Goal: Book appointment/travel/reservation

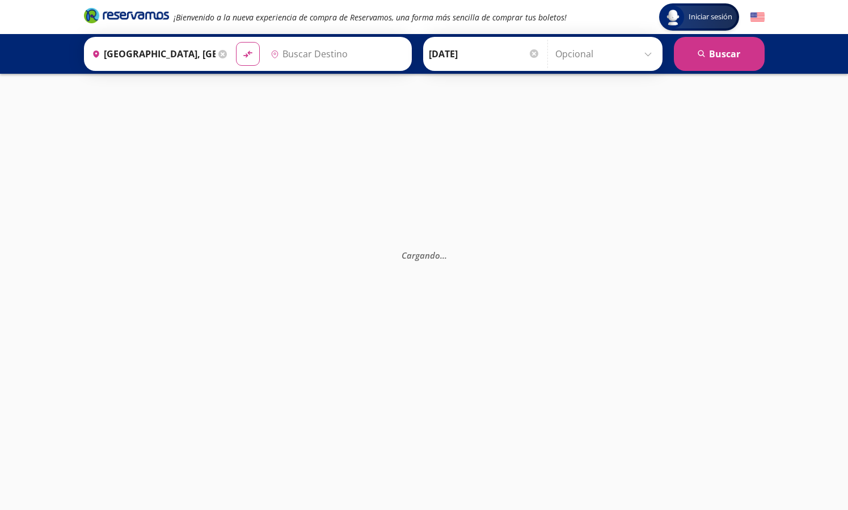
type input "Central de Autobuses de [GEOGRAPHIC_DATA][PERSON_NAME], [GEOGRAPHIC_DATA]"
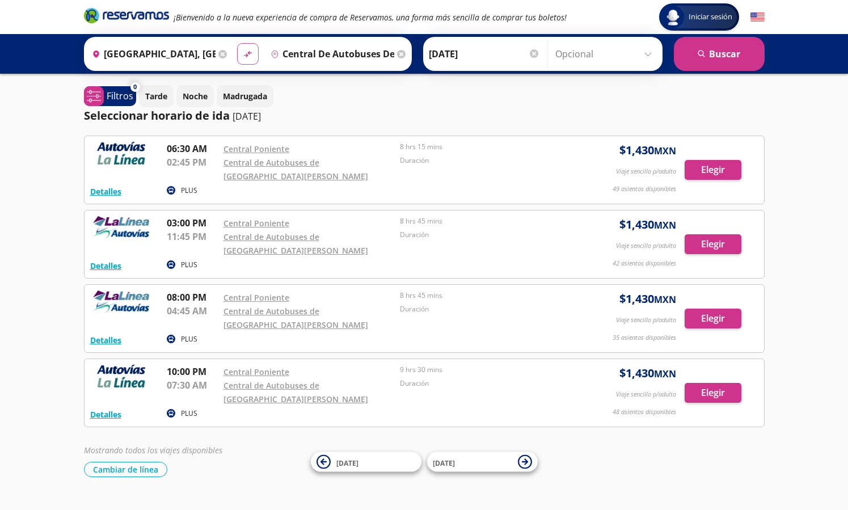
click at [250, 58] on icon "material-symbols:compare-arrows-rounded" at bounding box center [248, 54] width 10 height 11
type input "Central de Autobuses de [GEOGRAPHIC_DATA][PERSON_NAME], [GEOGRAPHIC_DATA]"
type input "[GEOGRAPHIC_DATA], [GEOGRAPHIC_DATA]"
click at [406, 56] on icon at bounding box center [401, 54] width 9 height 9
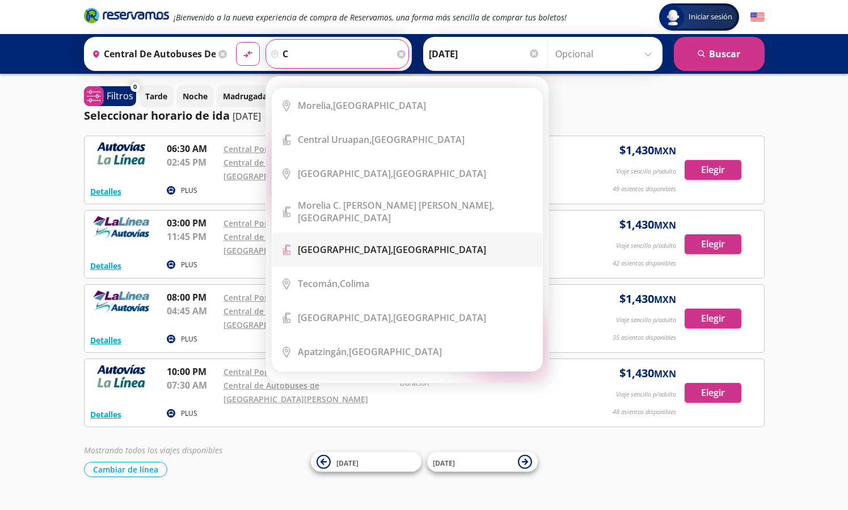
click at [364, 243] on b "Central del Norte," at bounding box center [345, 249] width 95 height 12
type input "Central del Norte, Distrito Federal"
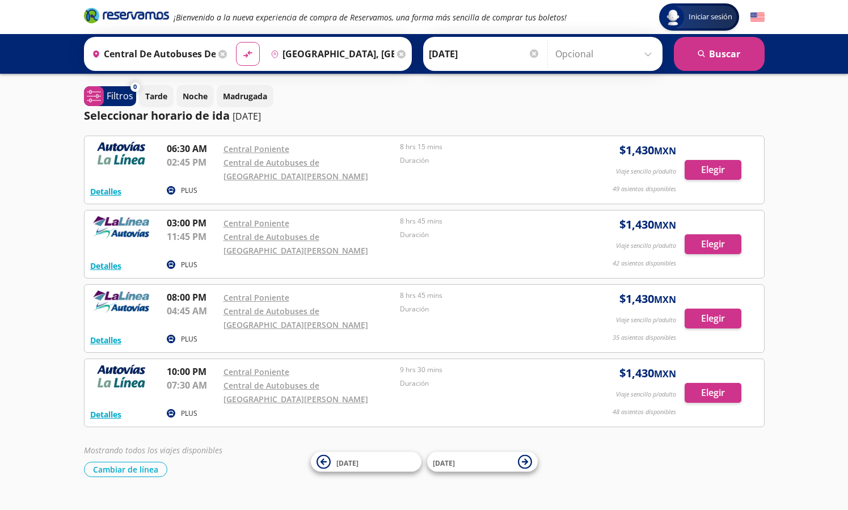
click at [536, 54] on div at bounding box center [534, 53] width 9 height 9
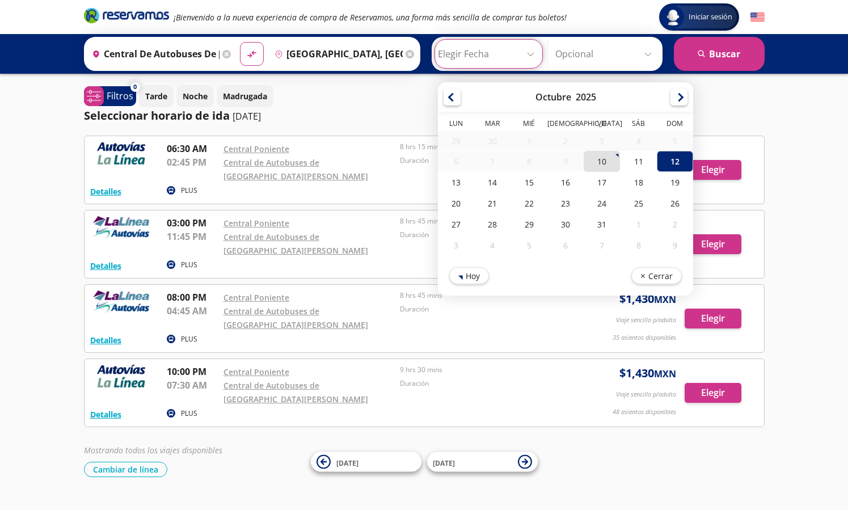
click at [595, 154] on div "10" at bounding box center [602, 161] width 36 height 21
type input "10-Oct-25"
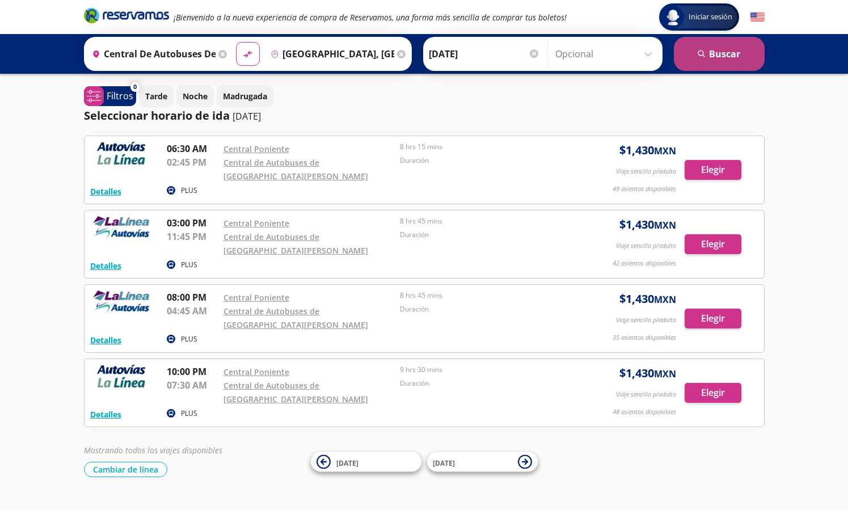
click at [700, 43] on button "search Buscar" at bounding box center [719, 54] width 91 height 34
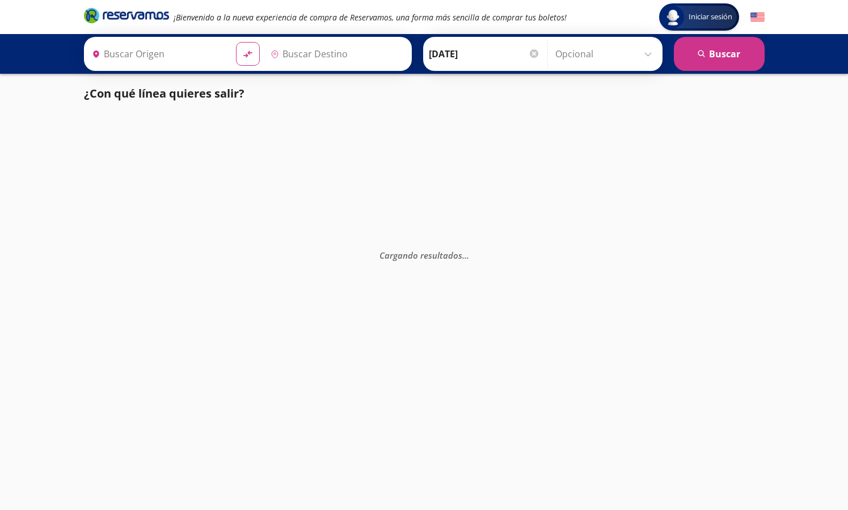
type input "Central del Norte, Distrito Federal"
type input "Central de Autobuses de [GEOGRAPHIC_DATA][PERSON_NAME], [GEOGRAPHIC_DATA]"
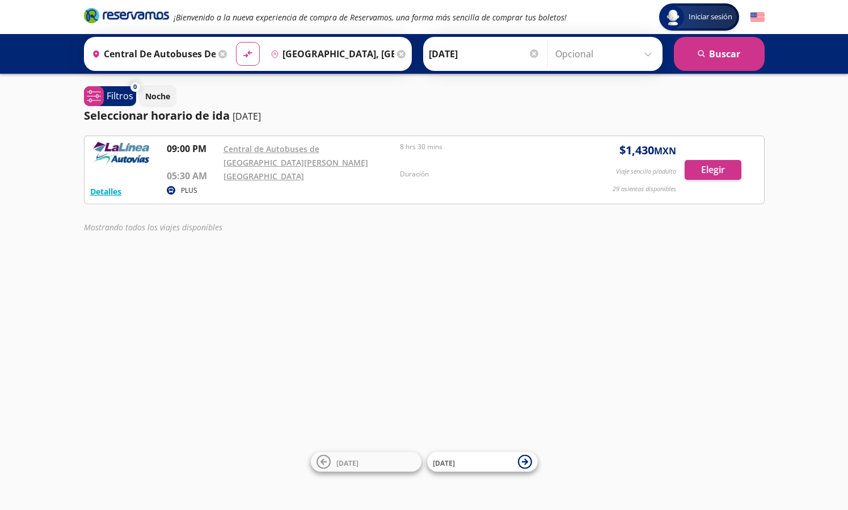
click at [347, 55] on input "Central del Norte, Distrito Federal" at bounding box center [330, 54] width 128 height 28
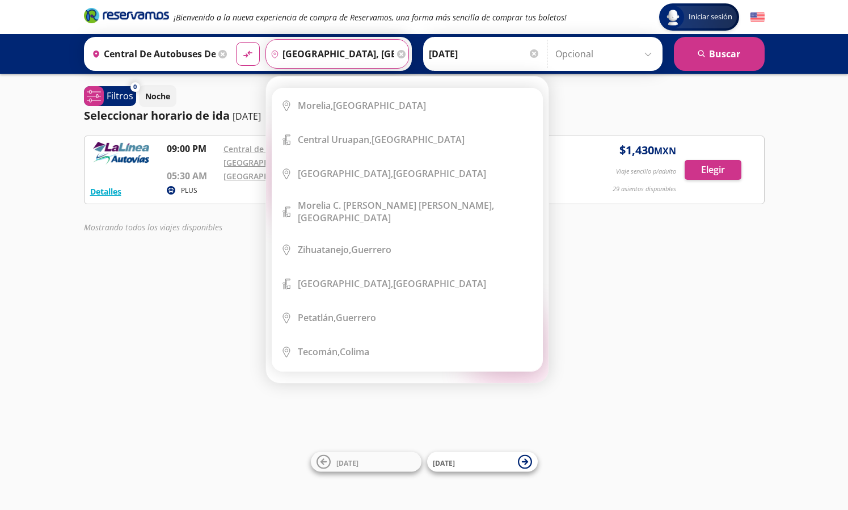
click at [406, 53] on icon at bounding box center [401, 54] width 9 height 9
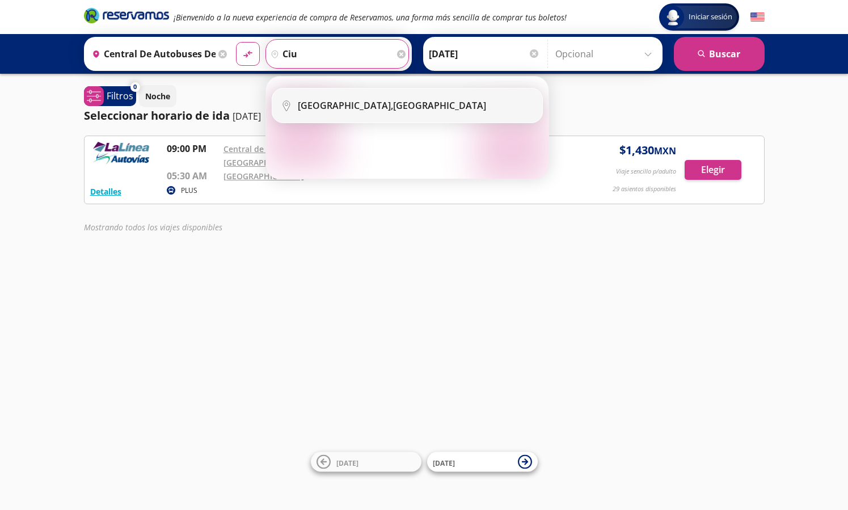
click at [405, 98] on li "City Icon Ciudad de México, Distrito Federal" at bounding box center [407, 105] width 270 height 34
type input "Ciudad de México, Distrito Federal"
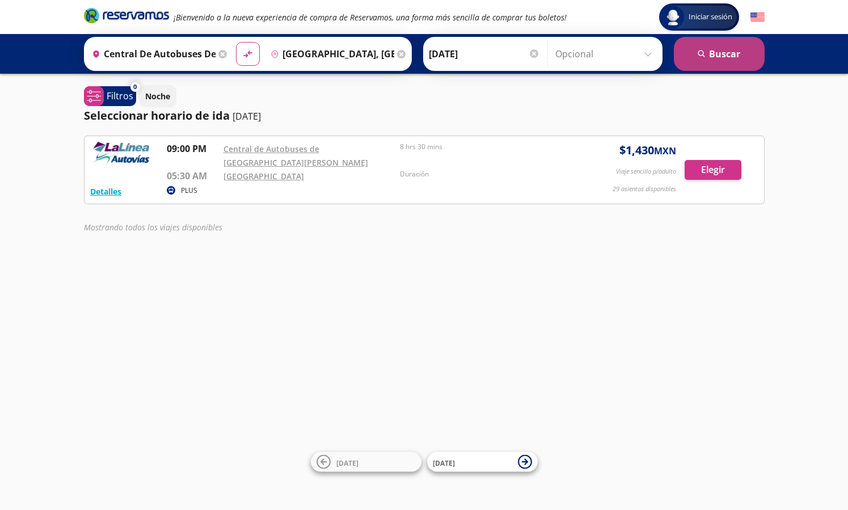
click at [686, 60] on button "search Buscar" at bounding box center [719, 54] width 91 height 34
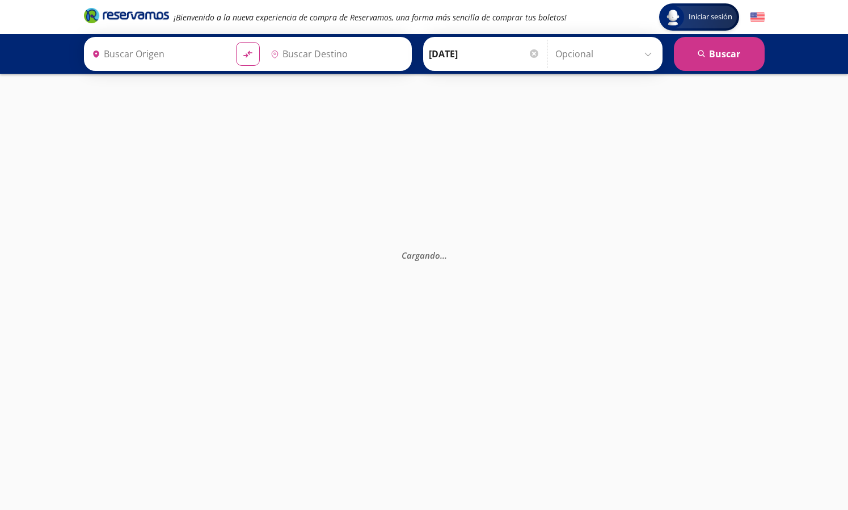
type input "Ciudad de México, Distrito Federal"
type input "Central de Autobuses de [GEOGRAPHIC_DATA][PERSON_NAME], [GEOGRAPHIC_DATA]"
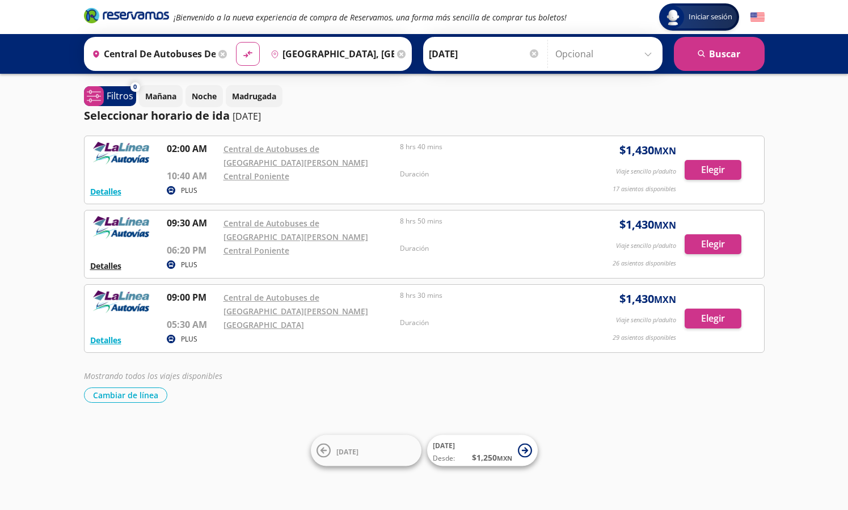
click at [119, 268] on button "Detalles" at bounding box center [105, 266] width 31 height 12
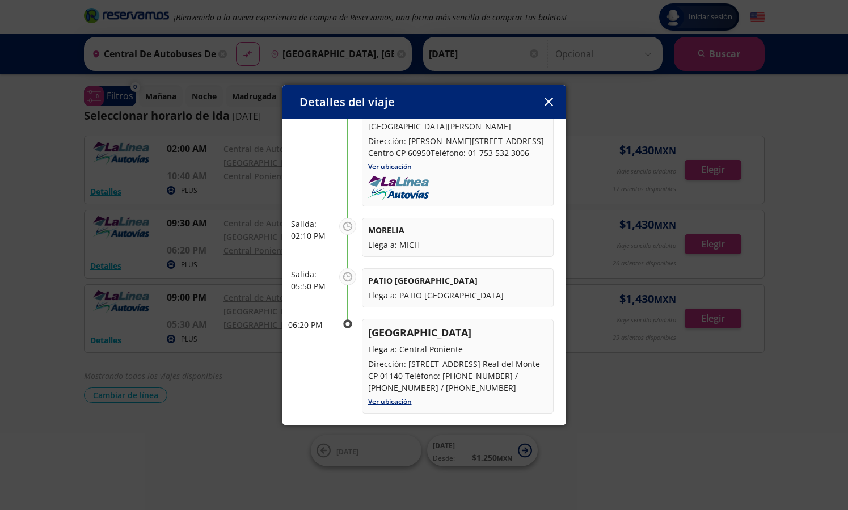
scroll to position [102, 0]
click at [390, 404] on link "Ver ubicación" at bounding box center [390, 401] width 44 height 10
click at [551, 102] on icon "button" at bounding box center [549, 102] width 9 height 9
